Goal: Check status: Verify the current state of an ongoing process or item

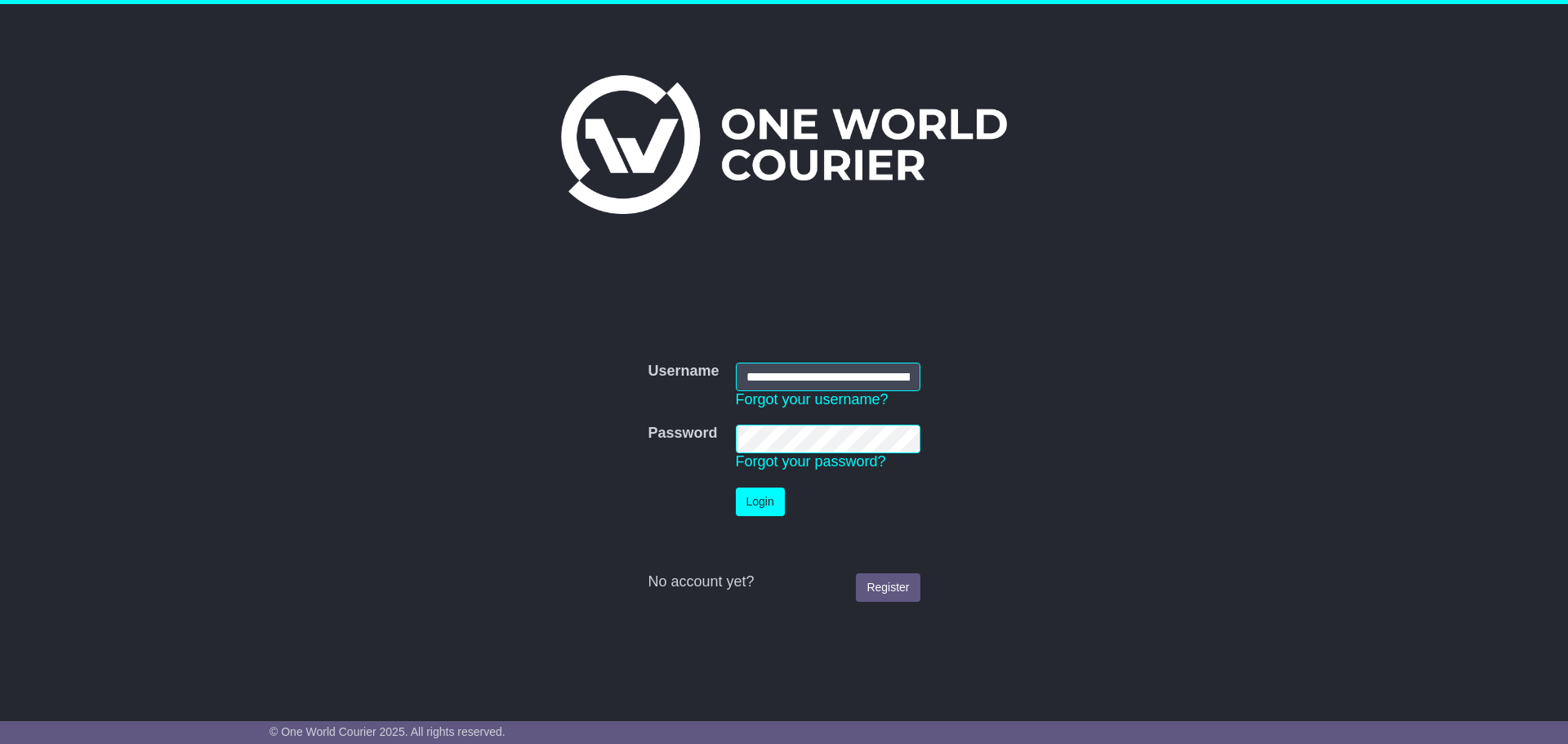
click at [764, 501] on button "Login" at bounding box center [761, 502] width 49 height 29
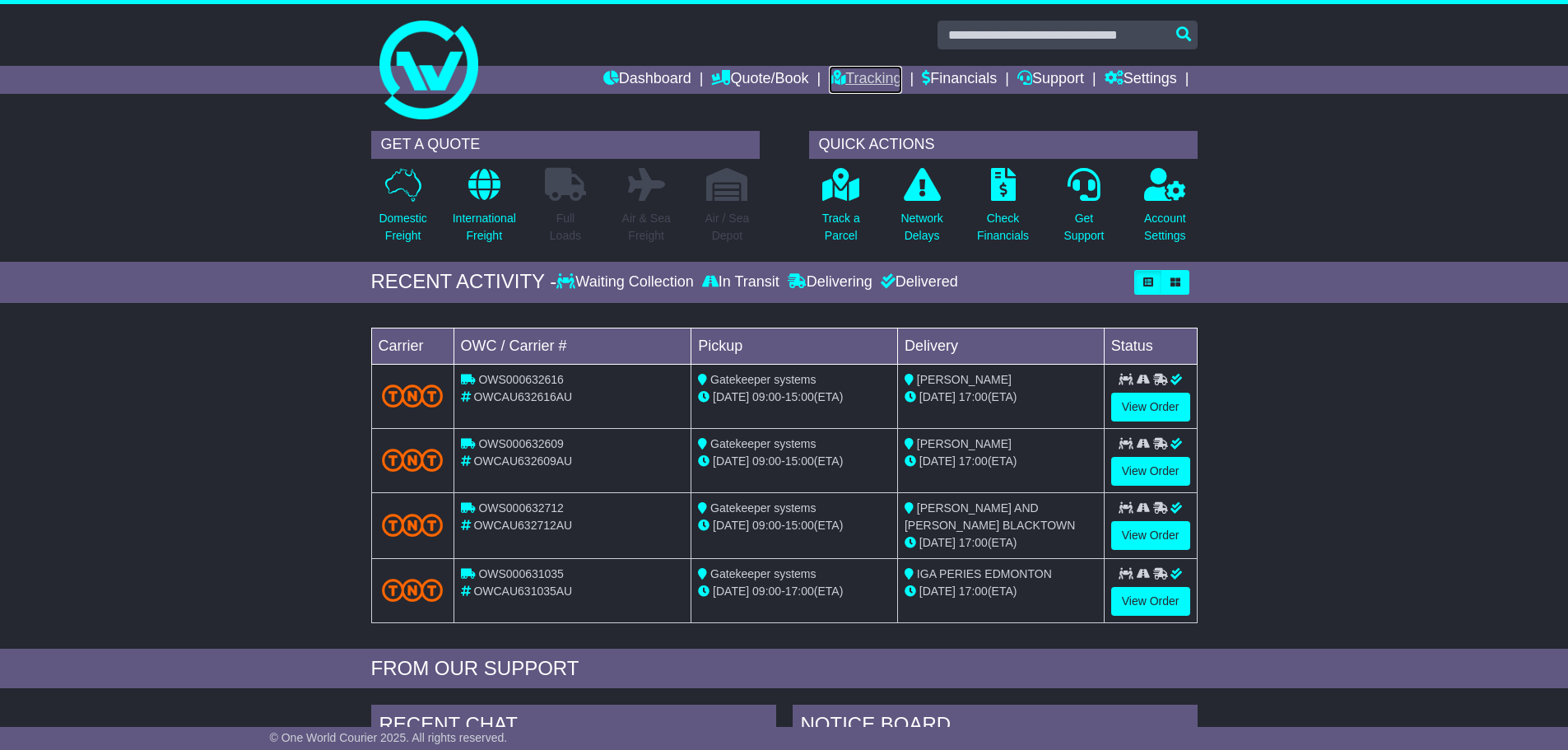
click at [846, 69] on link "Tracking" at bounding box center [865, 79] width 73 height 28
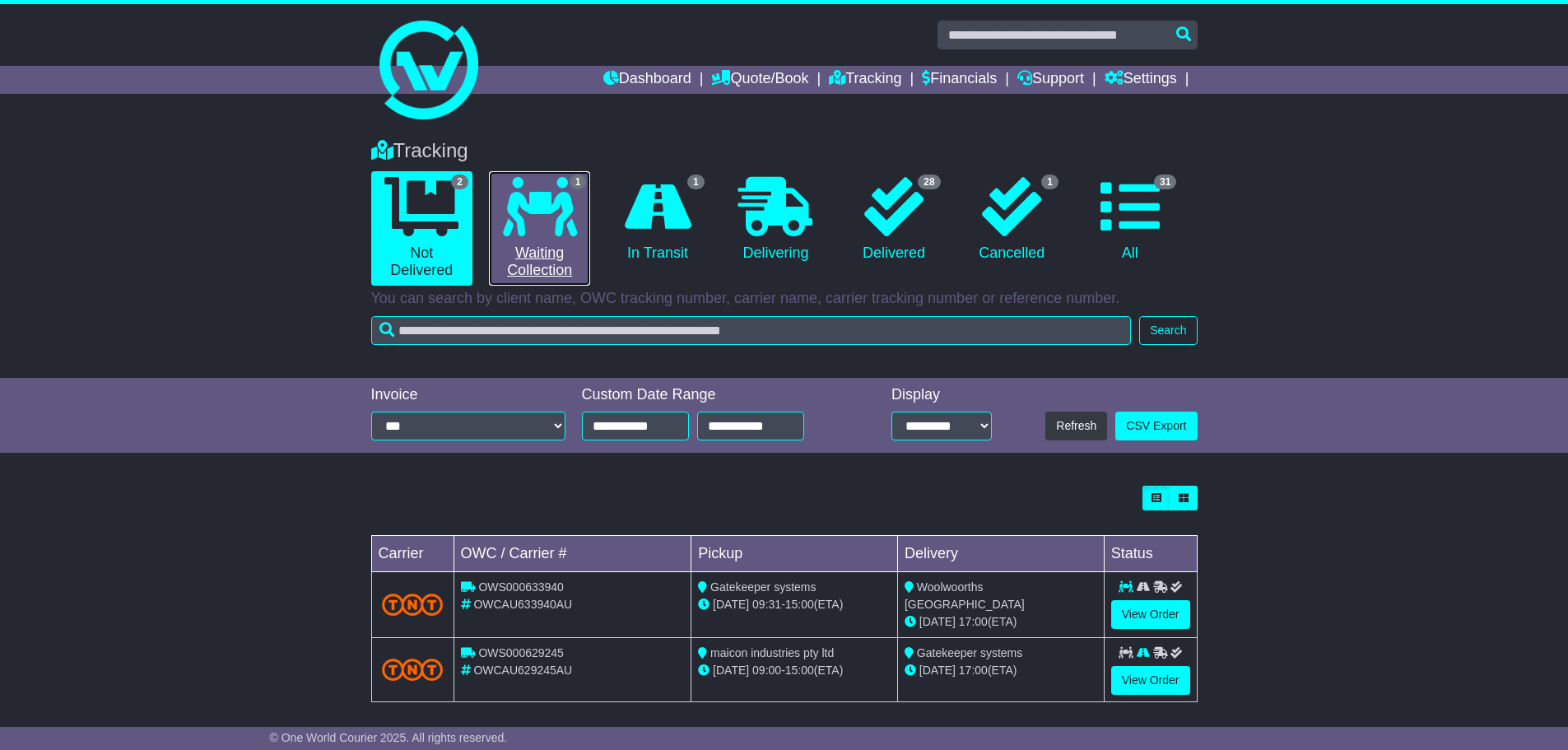
click at [536, 240] on link "1 Waiting Collection" at bounding box center [539, 228] width 101 height 115
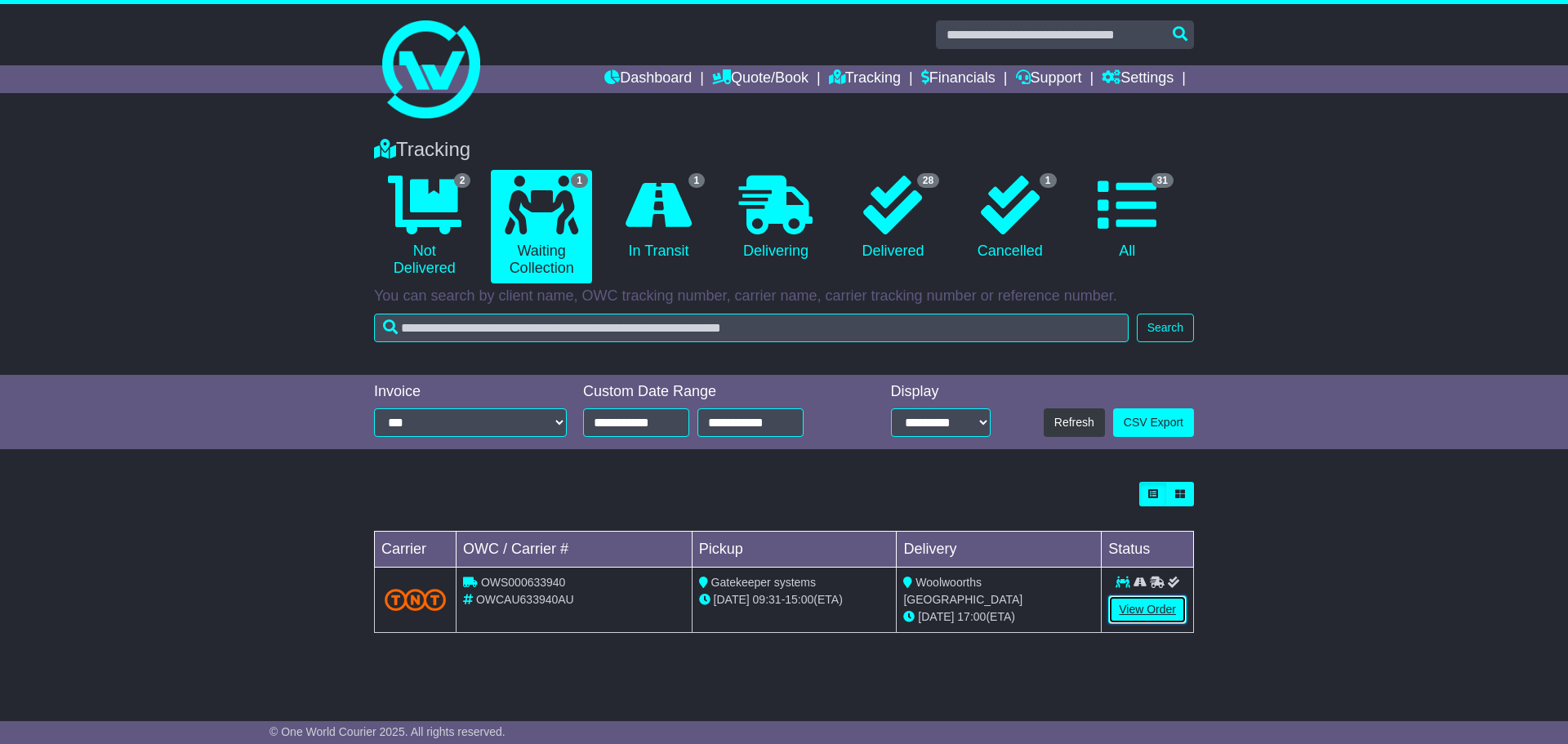
click at [1129, 608] on link "View Order" at bounding box center [1148, 610] width 78 height 29
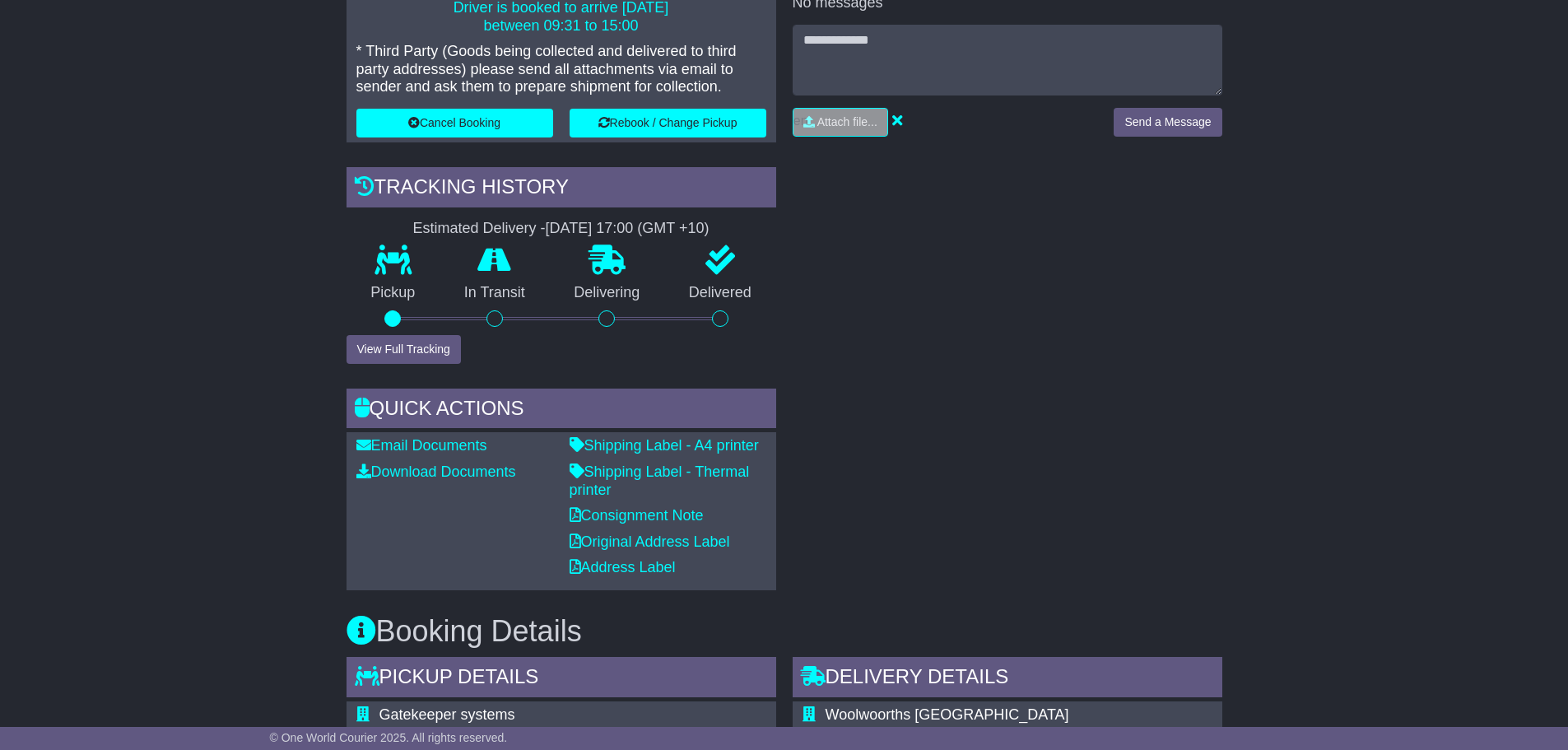
scroll to position [412, 0]
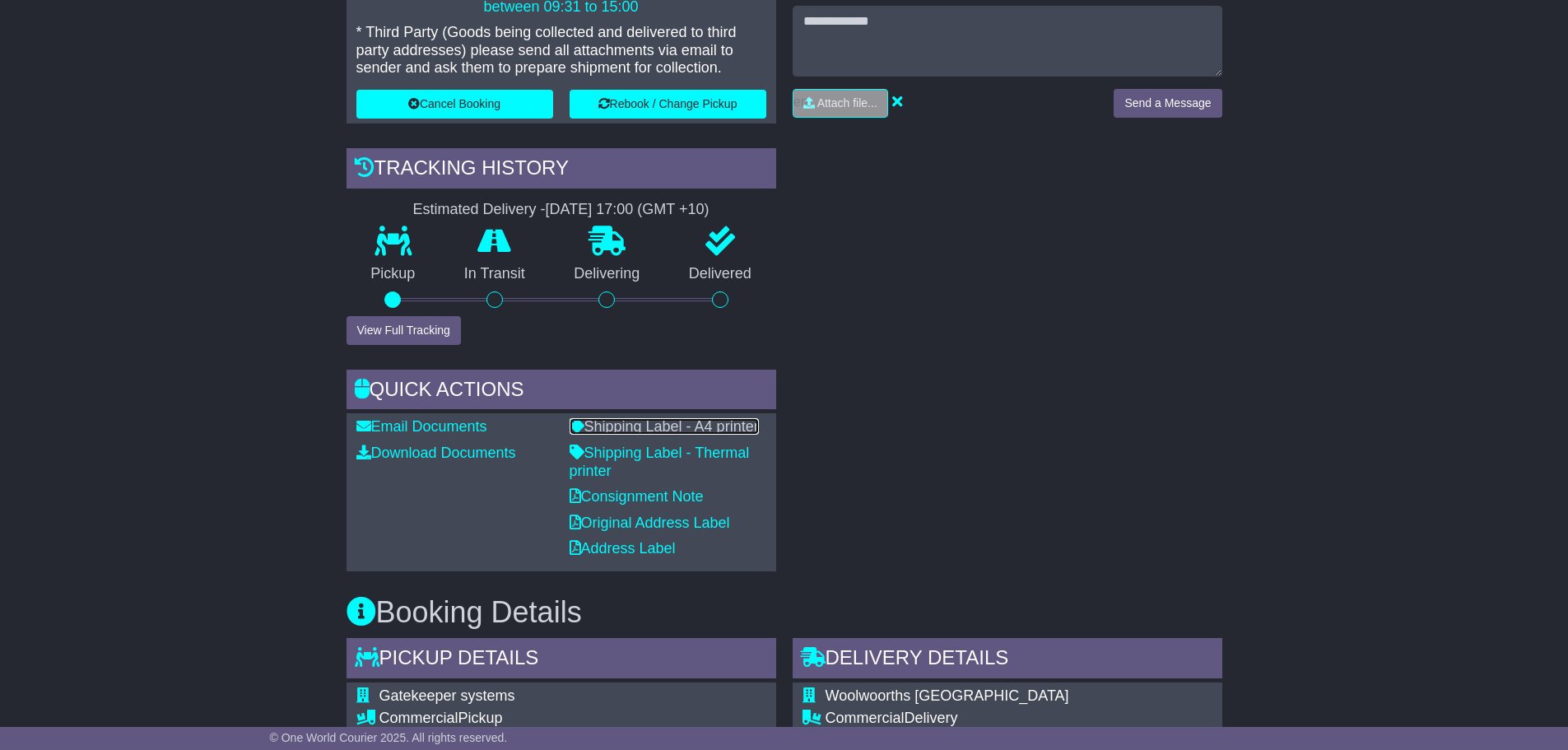
click at [640, 427] on link "Shipping Label - A4 printer" at bounding box center [664, 426] width 189 height 16
